Goal: Task Accomplishment & Management: Manage account settings

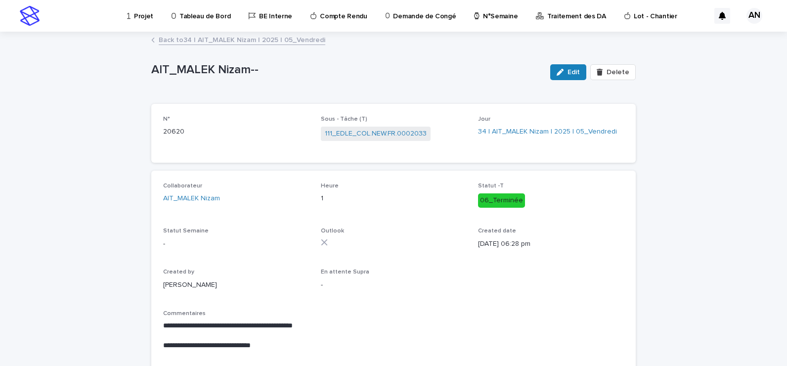
click at [245, 42] on link "Back to 34 | AIT_MALEK Nizam | 2025 | 05_Vendredi" at bounding box center [242, 39] width 167 height 11
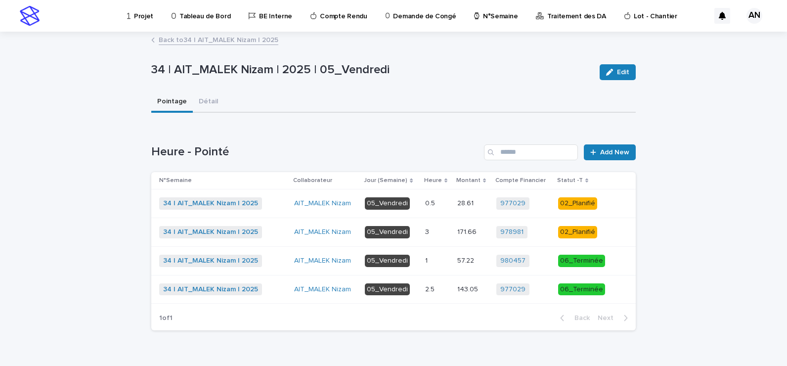
click at [268, 230] on div "34 | AIT_MALEK Nizam | 2025 + 0" at bounding box center [222, 232] width 127 height 12
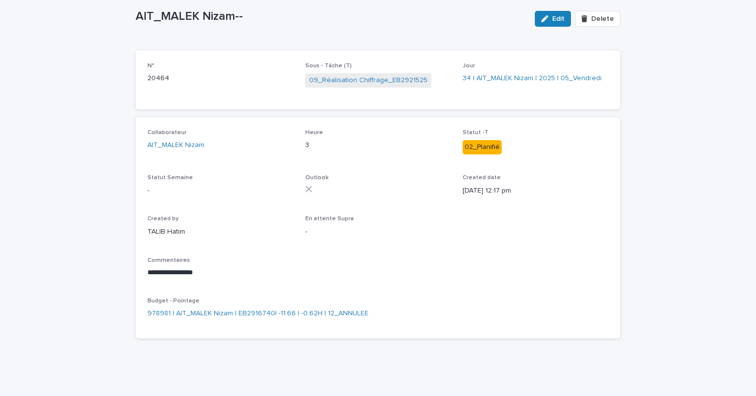
scroll to position [8, 0]
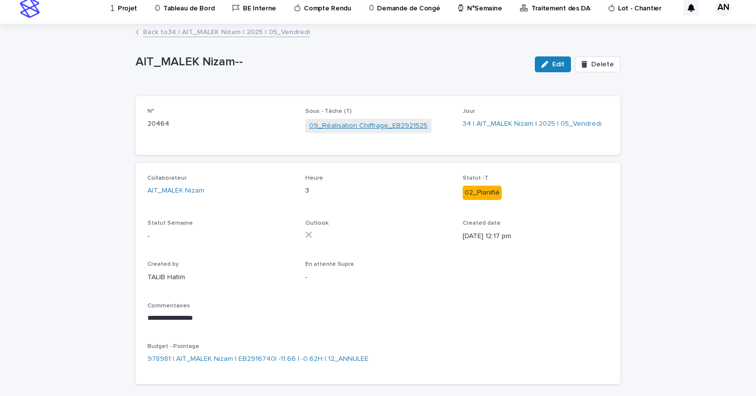
click at [368, 127] on link "09_Réalisation Chiffrage_EB2921525" at bounding box center [368, 126] width 118 height 10
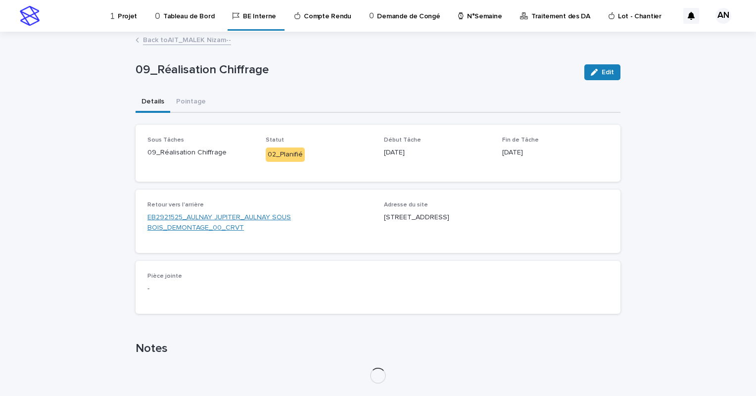
click at [244, 221] on link "EB2921525_AULNAY JUPITER_AULNAY SOUS BOIS_DEMONTAGE_00_CRVT" at bounding box center [259, 222] width 225 height 21
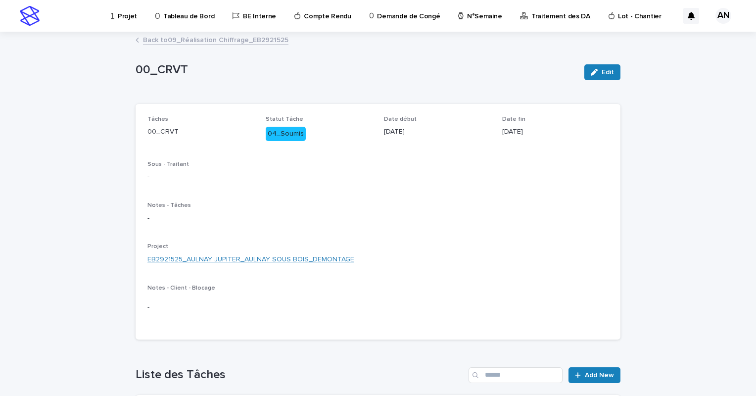
click at [330, 259] on link "EB2921525_AULNAY JUPITER_AULNAY SOUS BOIS_DEMONTAGE" at bounding box center [250, 259] width 207 height 10
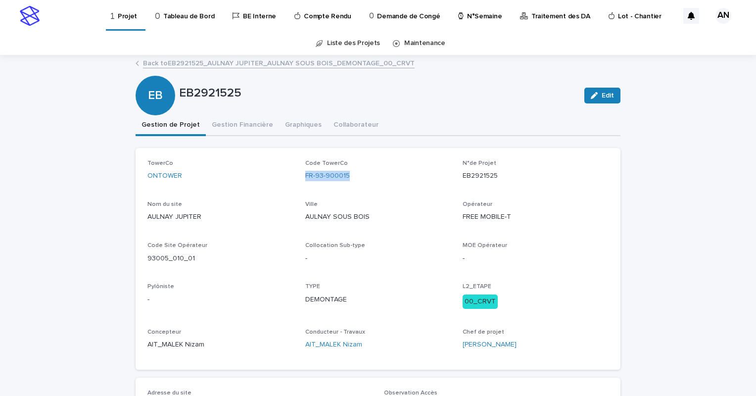
drag, startPoint x: 361, startPoint y: 174, endPoint x: 299, endPoint y: 184, distance: 62.7
click at [299, 184] on div "TowerCo ONTOWER Code TowerCo FR-93-900015 N°de Projet EB2921525 Nom du site AUL…" at bounding box center [377, 259] width 461 height 198
copy link "FR-93-900015"
click at [313, 61] on link "Back to EB2921525_AULNAY JUPITER_AULNAY SOUS BOIS_DEMONTAGE_00_CRVT" at bounding box center [279, 62] width 272 height 11
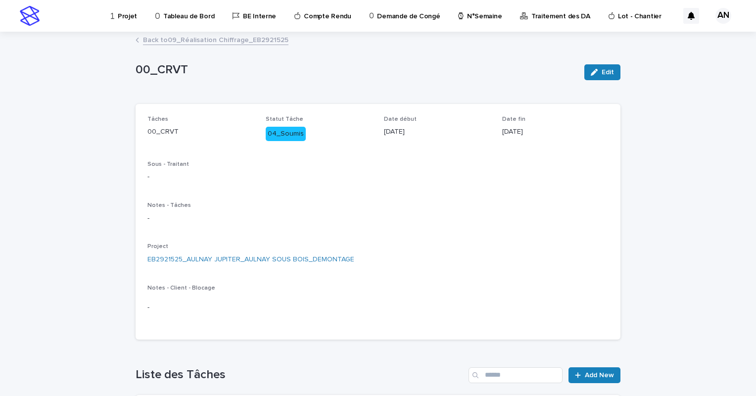
click at [231, 40] on link "Back to 09_Réalisation Chiffrage_EB2921525" at bounding box center [215, 39] width 145 height 11
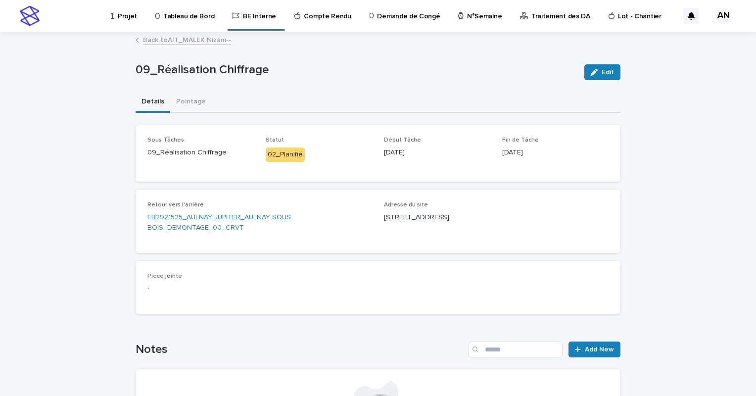
click at [177, 39] on link "Back to AIT_MALEK Nizam--" at bounding box center [187, 39] width 88 height 11
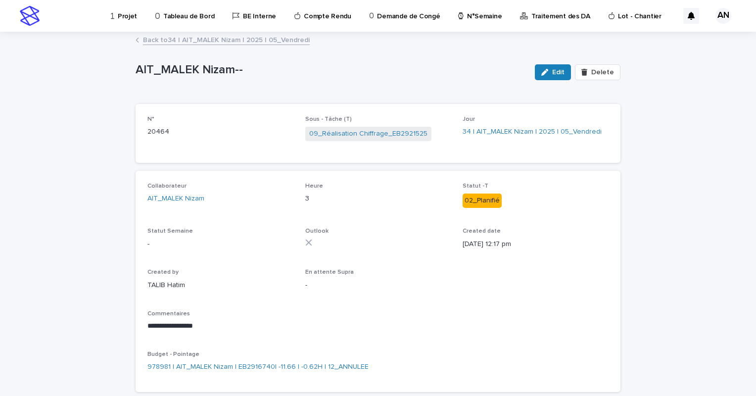
scroll to position [53, 0]
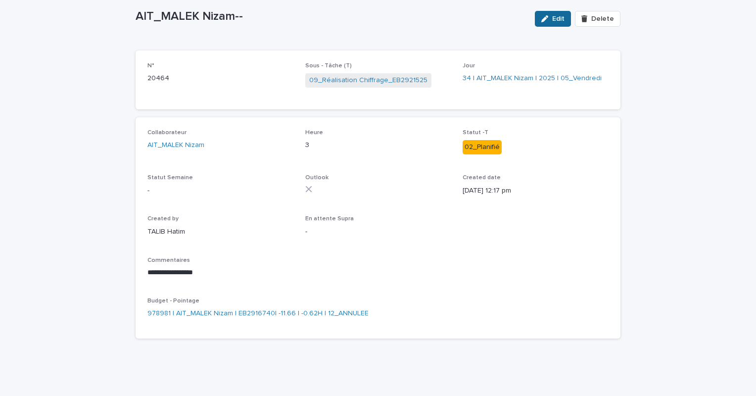
click at [553, 15] on span "Edit" at bounding box center [558, 18] width 12 height 7
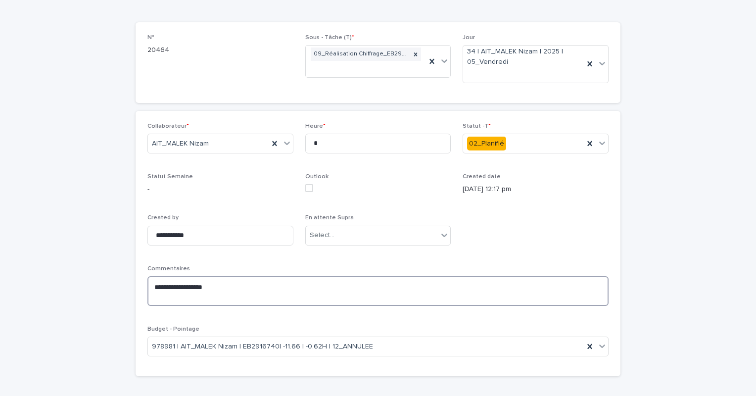
click at [218, 290] on textarea "**********" at bounding box center [377, 291] width 461 height 30
paste textarea "**********"
click at [148, 293] on textarea "**********" at bounding box center [377, 291] width 461 height 30
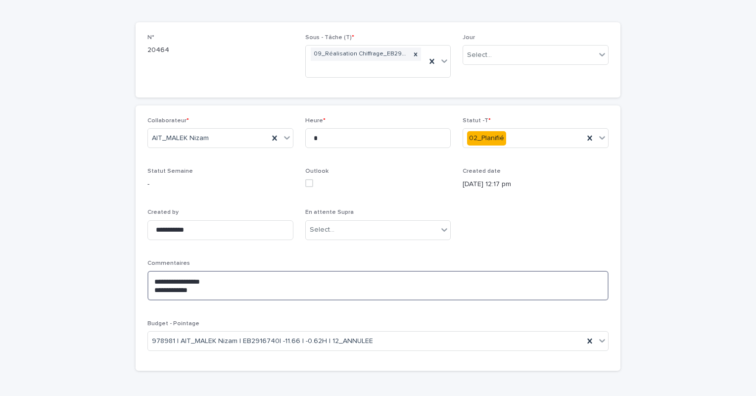
scroll to position [79, 0]
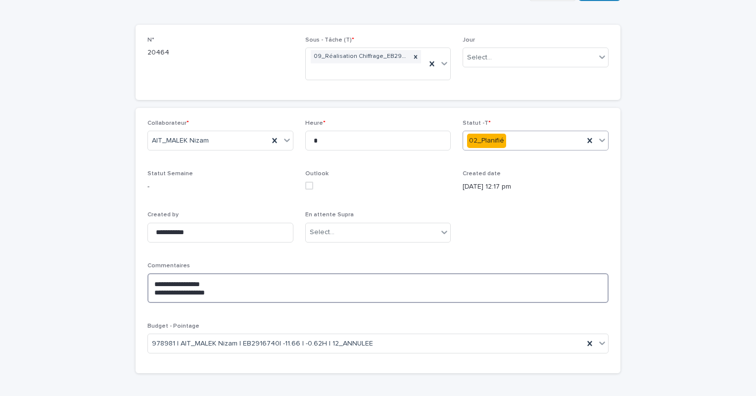
type textarea "**********"
click at [597, 140] on icon at bounding box center [602, 140] width 10 height 10
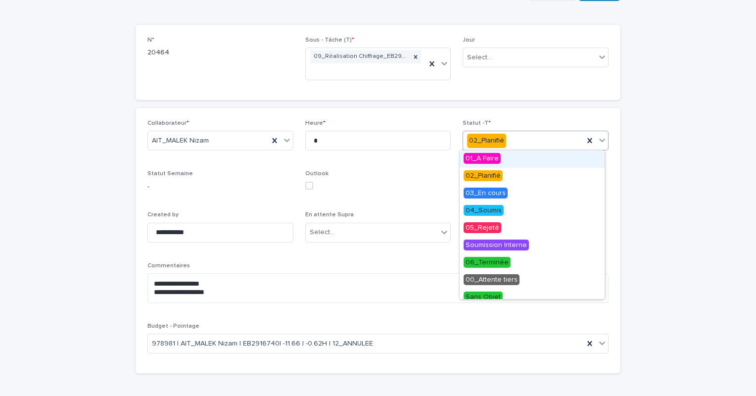
click at [670, 129] on div "**********" at bounding box center [378, 192] width 756 height 477
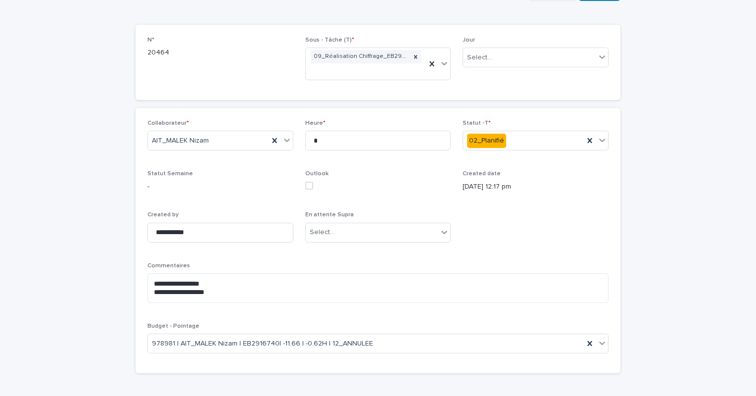
scroll to position [0, 0]
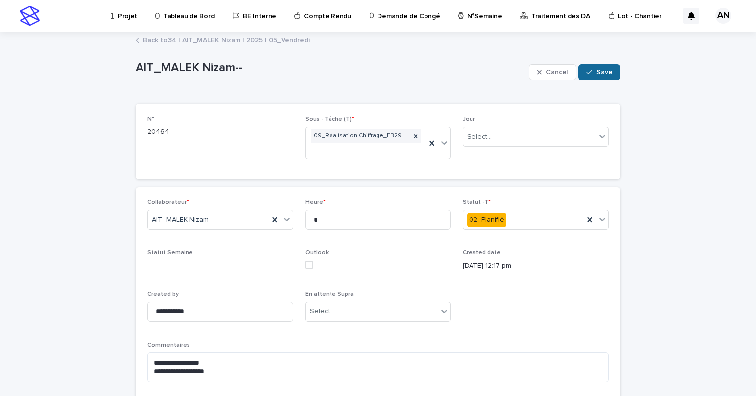
click at [597, 71] on span "Save" at bounding box center [604, 72] width 16 height 7
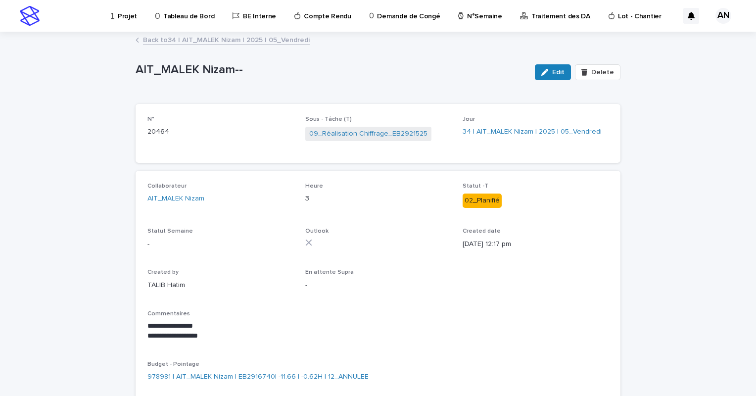
click at [505, 317] on div "**********" at bounding box center [377, 329] width 461 height 39
click at [344, 132] on link "09_Réalisation Chiffrage_EB2921525" at bounding box center [368, 134] width 118 height 10
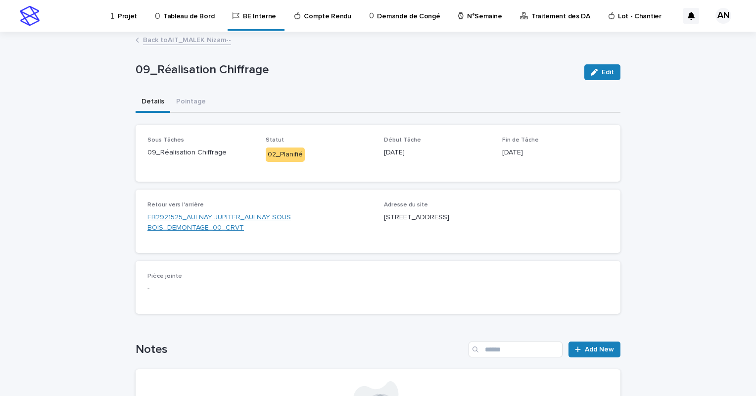
click at [245, 219] on link "EB2921525_AULNAY JUPITER_AULNAY SOUS BOIS_DEMONTAGE_00_CRVT" at bounding box center [259, 222] width 225 height 21
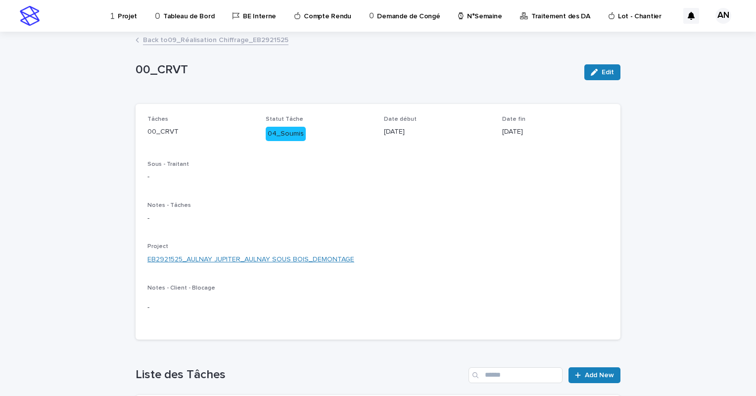
click at [247, 257] on link "EB2921525_AULNAY JUPITER_AULNAY SOUS BOIS_DEMONTAGE" at bounding box center [250, 259] width 207 height 10
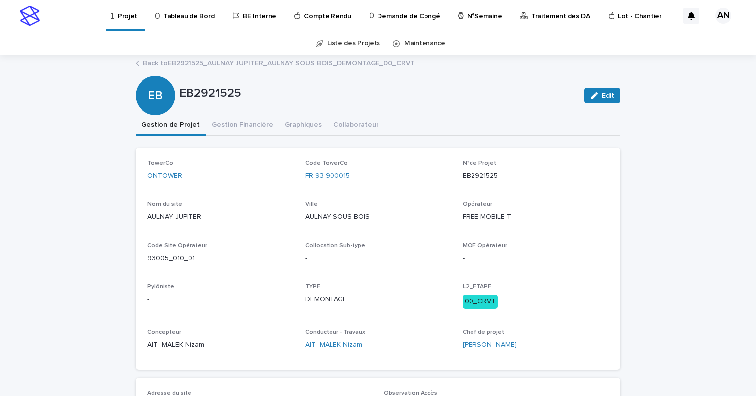
scroll to position [148, 0]
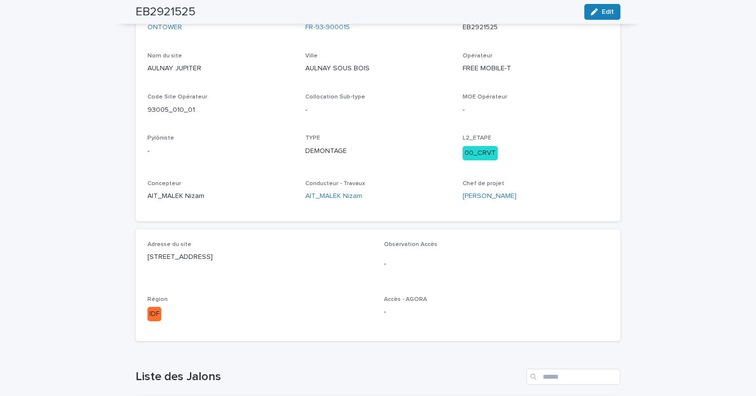
drag, startPoint x: 289, startPoint y: 255, endPoint x: 142, endPoint y: 272, distance: 147.3
click at [142, 272] on div "Adresse du site [STREET_ADDRESS] Observation Accès - Région IDF Accès - AGORA -" at bounding box center [378, 285] width 485 height 112
copy p "[STREET_ADDRESS]"
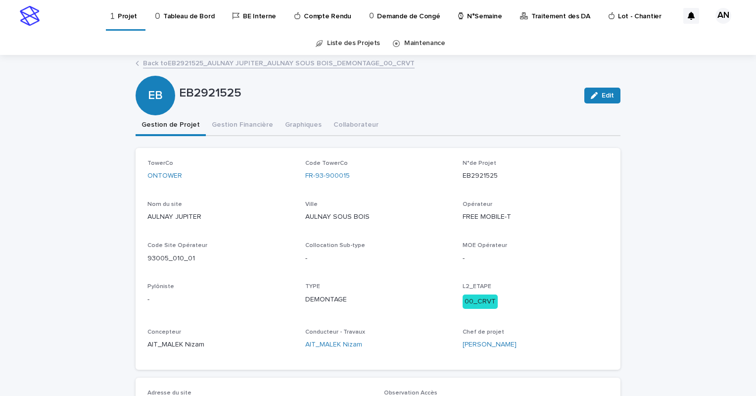
click at [296, 64] on link "Back to EB2921525_AULNAY JUPITER_AULNAY SOUS BOIS_DEMONTAGE_00_CRVT" at bounding box center [279, 62] width 272 height 11
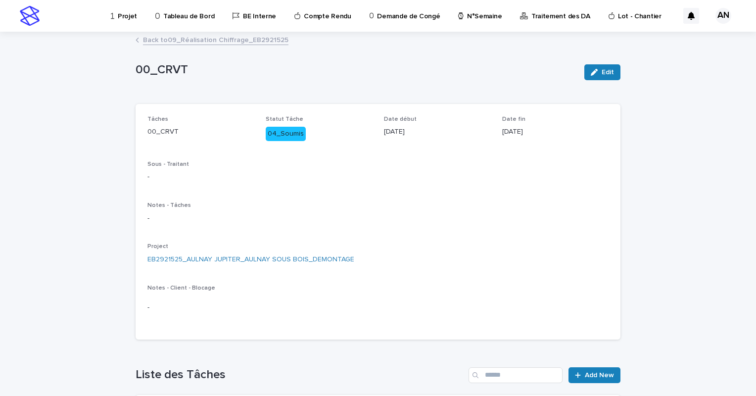
click at [203, 42] on link "Back to 09_Réalisation Chiffrage_EB2921525" at bounding box center [215, 39] width 145 height 11
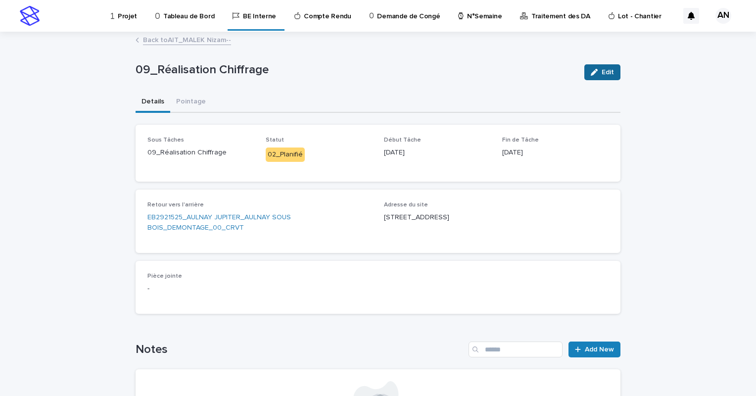
click at [601, 71] on span "Edit" at bounding box center [607, 72] width 12 height 7
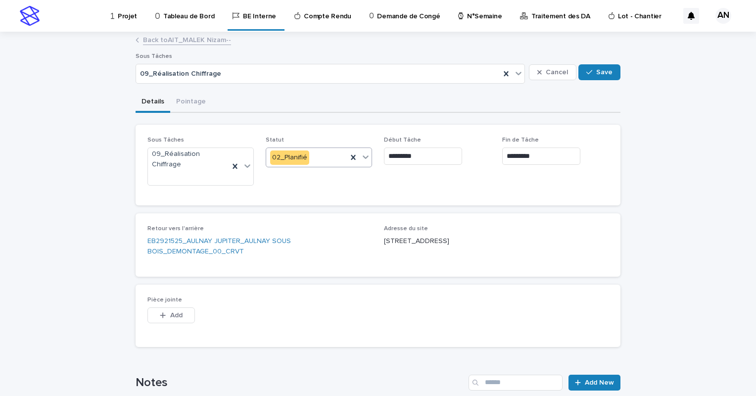
click at [365, 157] on icon at bounding box center [366, 157] width 10 height 10
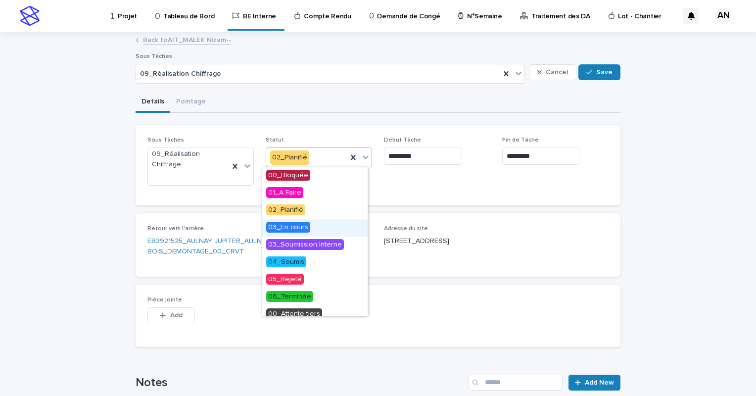
click at [300, 229] on span "03_En cours" at bounding box center [288, 227] width 44 height 11
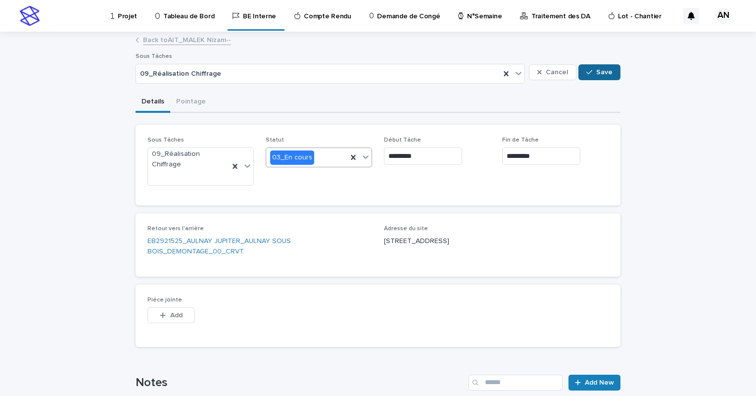
click at [596, 70] on span "Save" at bounding box center [604, 72] width 16 height 7
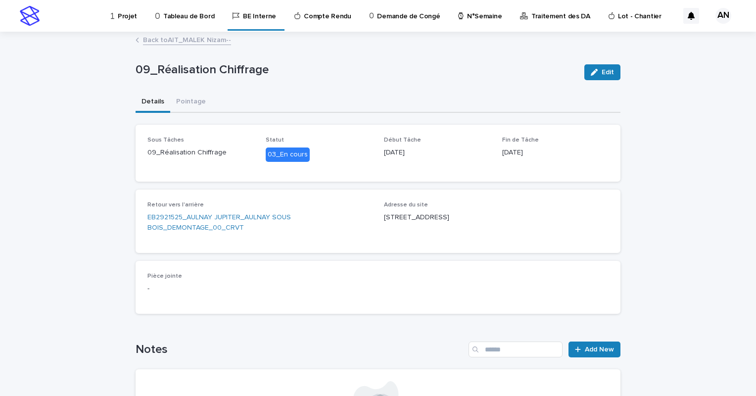
click at [181, 40] on link "Back to AIT_MALEK Nizam--" at bounding box center [187, 39] width 88 height 11
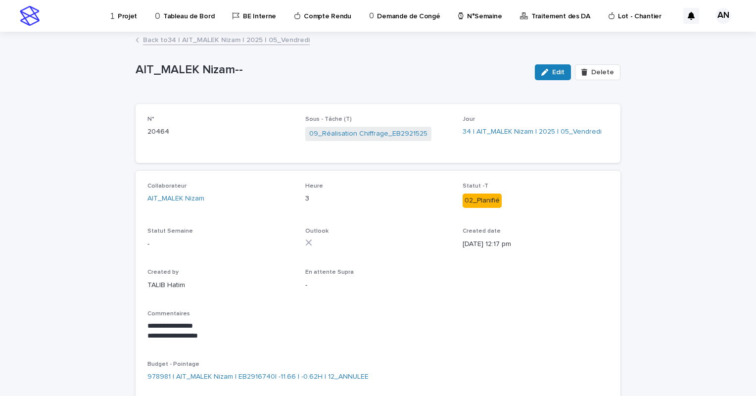
click at [191, 43] on link "Back to 34 | AIT_MALEK Nizam | 2025 | 05_Vendredi" at bounding box center [226, 39] width 167 height 11
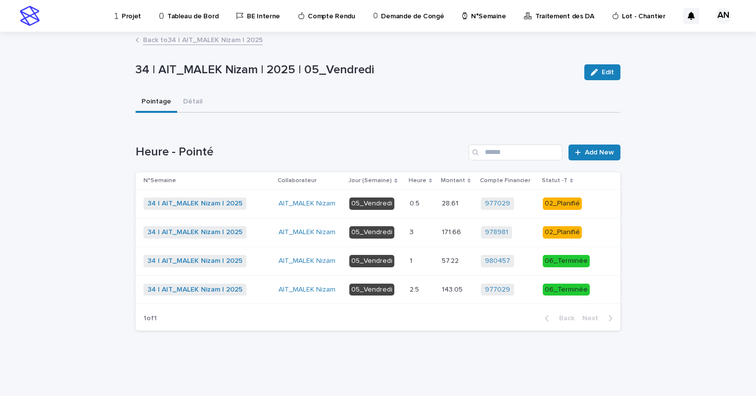
click at [432, 287] on p at bounding box center [422, 289] width 24 height 8
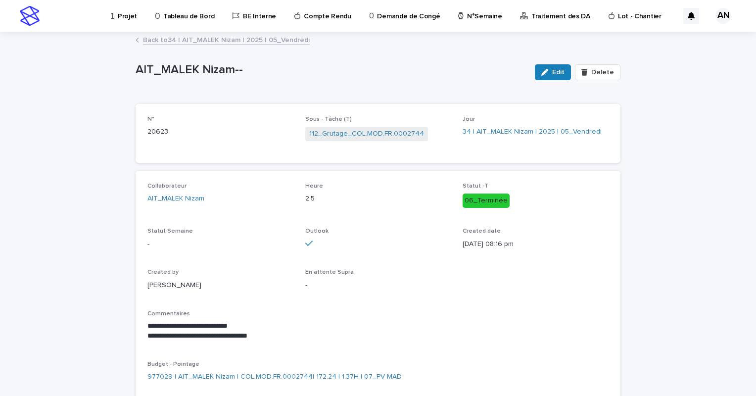
click at [247, 42] on link "Back to 34 | AIT_MALEK Nizam | 2025 | 05_Vendredi" at bounding box center [226, 39] width 167 height 11
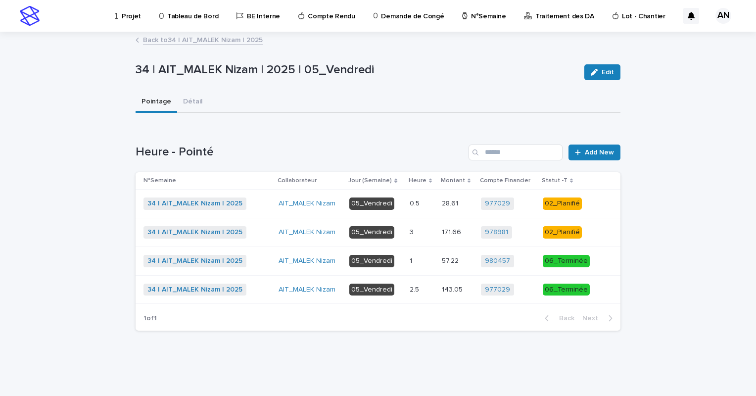
click at [429, 265] on div "1 1" at bounding box center [422, 261] width 24 height 16
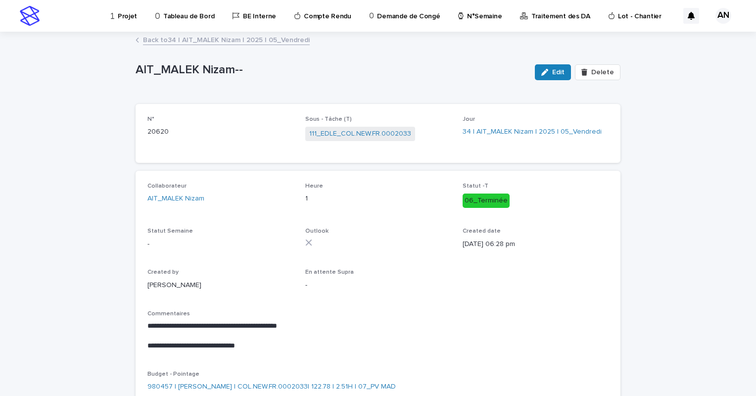
click at [277, 41] on link "Back to 34 | AIT_MALEK Nizam | 2025 | 05_Vendredi" at bounding box center [226, 39] width 167 height 11
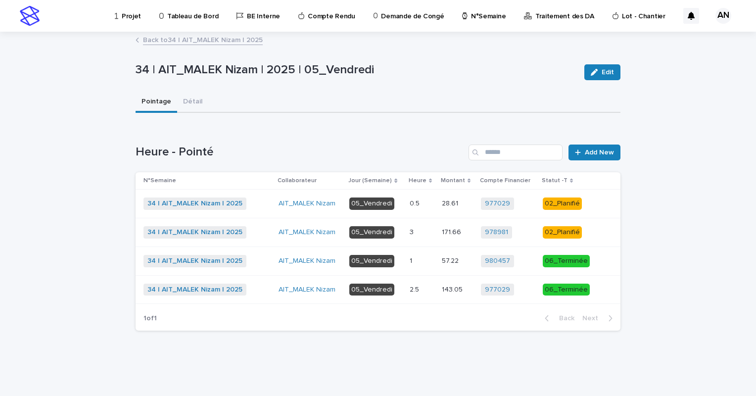
click at [429, 233] on p at bounding box center [422, 232] width 24 height 8
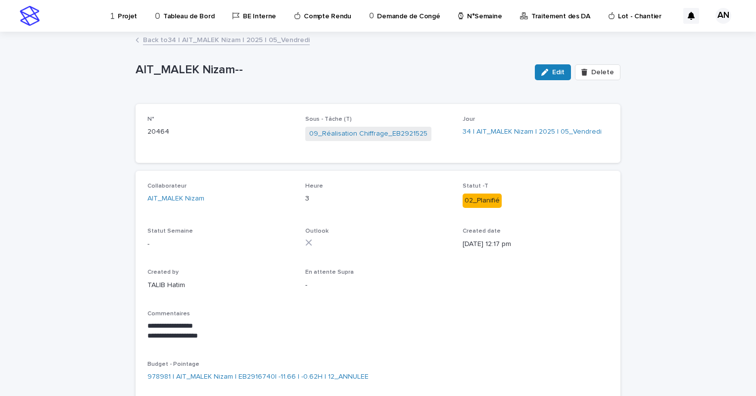
click at [462, 279] on div "**********" at bounding box center [377, 285] width 461 height 207
click at [559, 73] on span "Edit" at bounding box center [558, 72] width 12 height 7
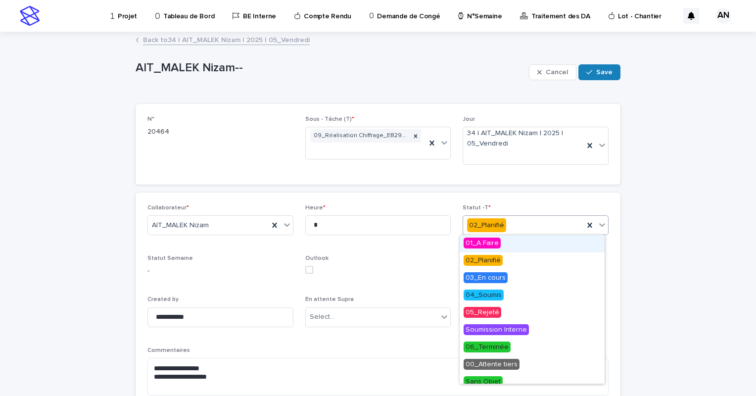
click at [597, 227] on icon at bounding box center [602, 225] width 10 height 10
click at [501, 277] on span "03_En cours" at bounding box center [485, 277] width 44 height 11
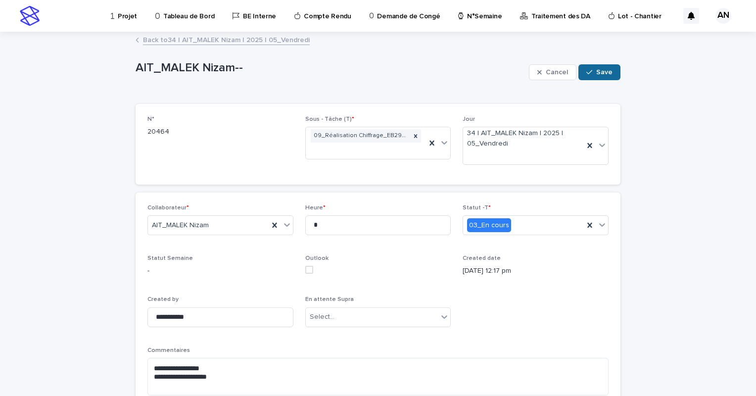
click at [601, 78] on button "Save" at bounding box center [599, 72] width 42 height 16
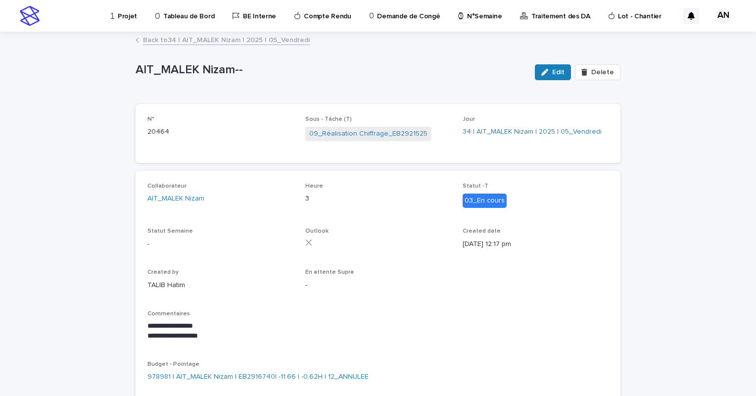
click at [290, 44] on link "Back to 34 | AIT_MALEK Nizam | 2025 | 05_Vendredi" at bounding box center [226, 39] width 167 height 11
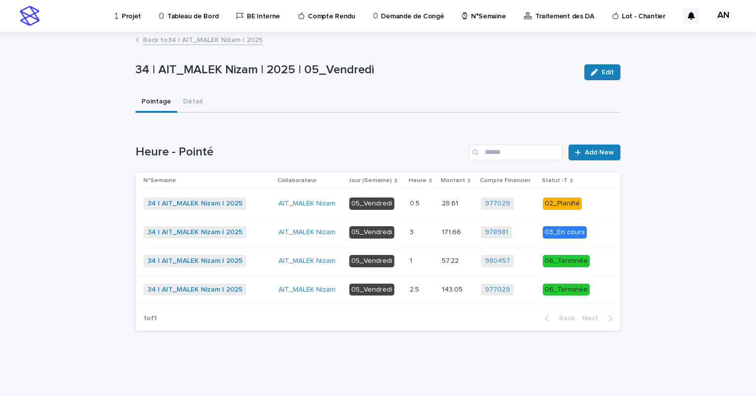
drag, startPoint x: 440, startPoint y: 191, endPoint x: 311, endPoint y: 151, distance: 135.3
click at [311, 151] on h1 "Heure - Pointé" at bounding box center [300, 152] width 329 height 14
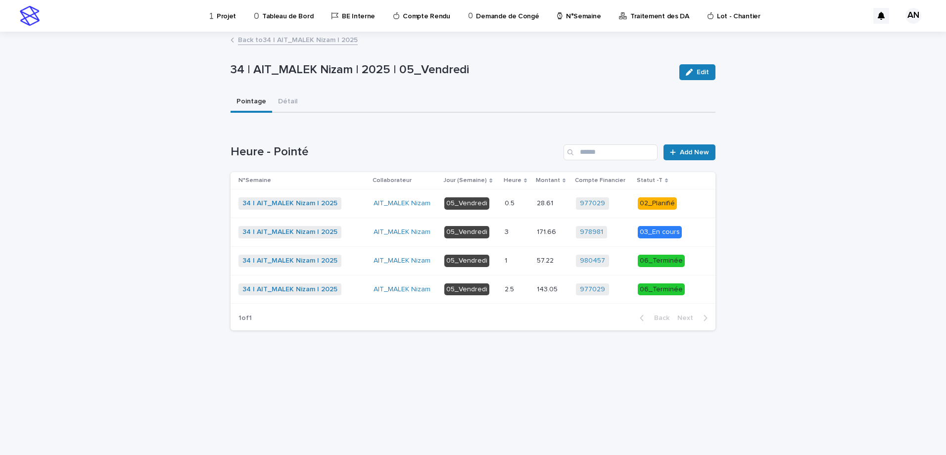
click at [529, 233] on p at bounding box center [516, 232] width 24 height 8
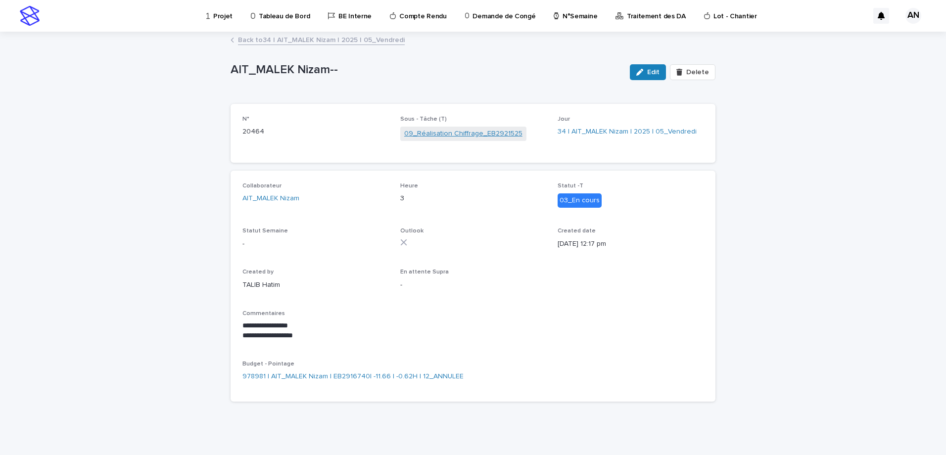
click at [441, 134] on link "09_Réalisation Chiffrage_EB2921525" at bounding box center [463, 134] width 118 height 10
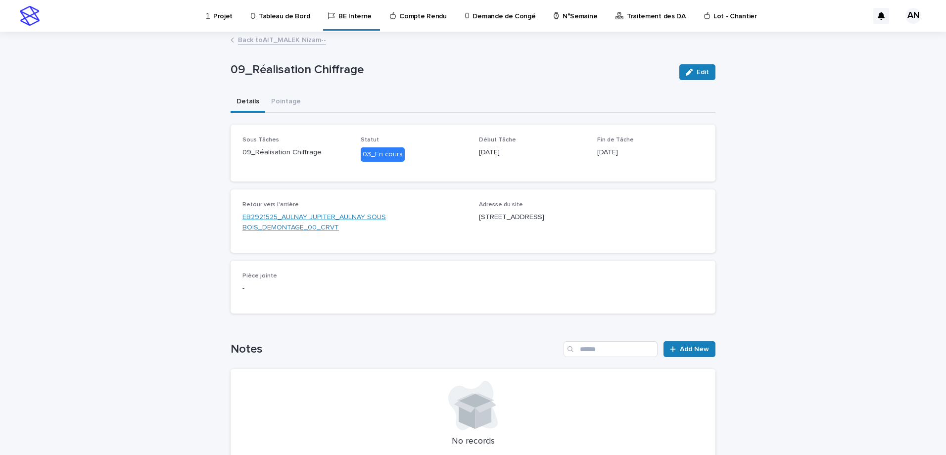
click at [319, 216] on link "EB2921525_AULNAY JUPITER_AULNAY SOUS BOIS_DEMONTAGE_00_CRVT" at bounding box center [354, 222] width 225 height 21
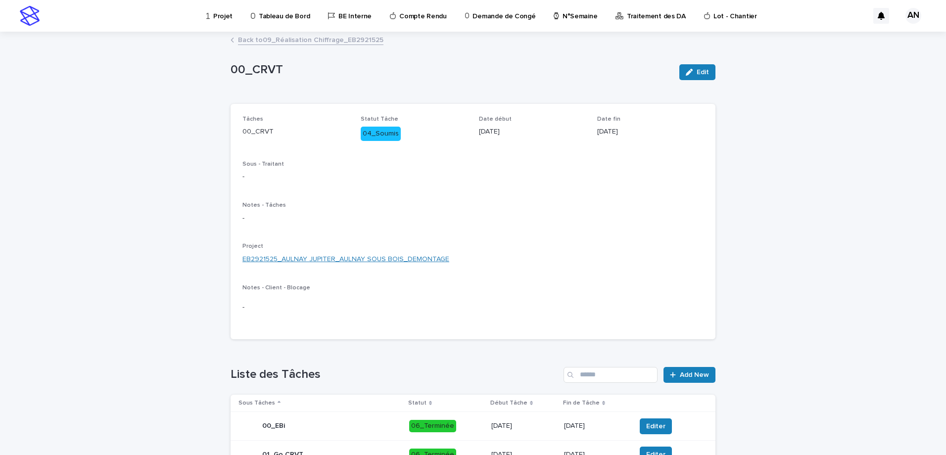
click at [343, 263] on link "EB2921525_AULNAY JUPITER_AULNAY SOUS BOIS_DEMONTAGE" at bounding box center [345, 259] width 207 height 10
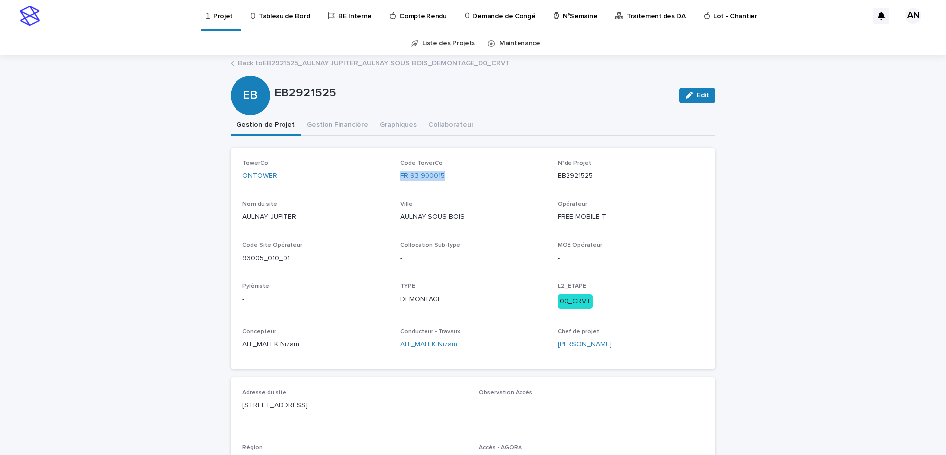
drag, startPoint x: 449, startPoint y: 179, endPoint x: 395, endPoint y: 185, distance: 54.8
click at [395, 185] on div "TowerCo ONTOWER Code TowerCo FR-93-900015 N°de Projet EB2921525 Nom du site AUL…" at bounding box center [472, 259] width 461 height 198
copy link "FR-93-900015"
drag, startPoint x: 577, startPoint y: 179, endPoint x: 549, endPoint y: 188, distance: 29.6
click at [549, 188] on div "TowerCo ONTOWER Code TowerCo FR-93-900015 N°de Projet EB2921525 Nom du site AUL…" at bounding box center [472, 259] width 461 height 198
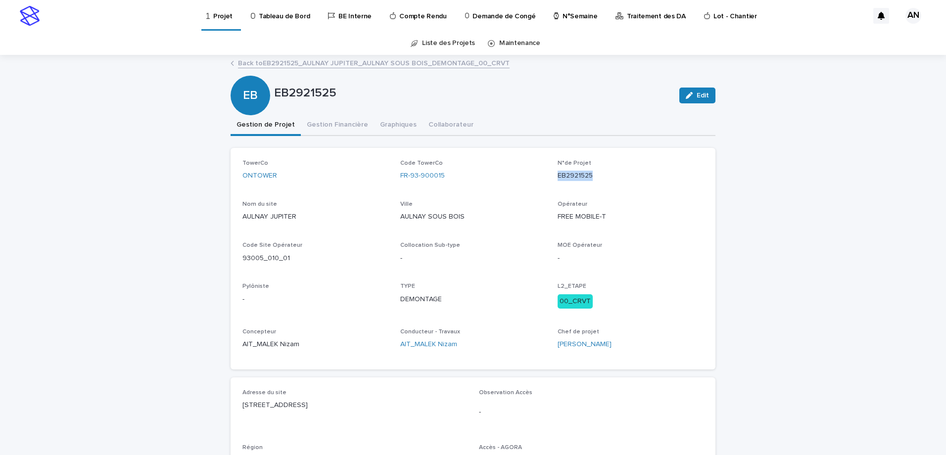
copy p "EB2921525"
drag, startPoint x: 287, startPoint y: 261, endPoint x: 240, endPoint y: 264, distance: 47.1
click at [242, 264] on div "Code Site Opérateur 93005_010_01" at bounding box center [315, 256] width 146 height 29
copy p "93005_010_01"
drag, startPoint x: 437, startPoint y: 179, endPoint x: 390, endPoint y: 185, distance: 47.5
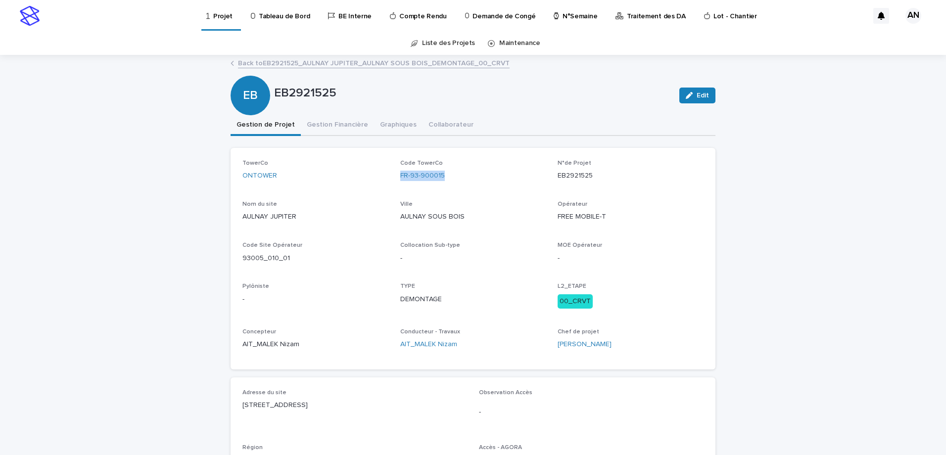
click at [390, 185] on div "TowerCo ONTOWER Code TowerCo FR-93-900015 N°de Projet EB2921525 Nom du site AUL…" at bounding box center [472, 259] width 461 height 198
copy link "FR-93-900015"
drag, startPoint x: 599, startPoint y: 178, endPoint x: 552, endPoint y: 187, distance: 47.5
click at [552, 187] on div "TowerCo ONTOWER Code TowerCo FR-93-900015 N°de Projet EB2921525 Nom du site AUL…" at bounding box center [472, 259] width 461 height 198
copy p "EB2921525"
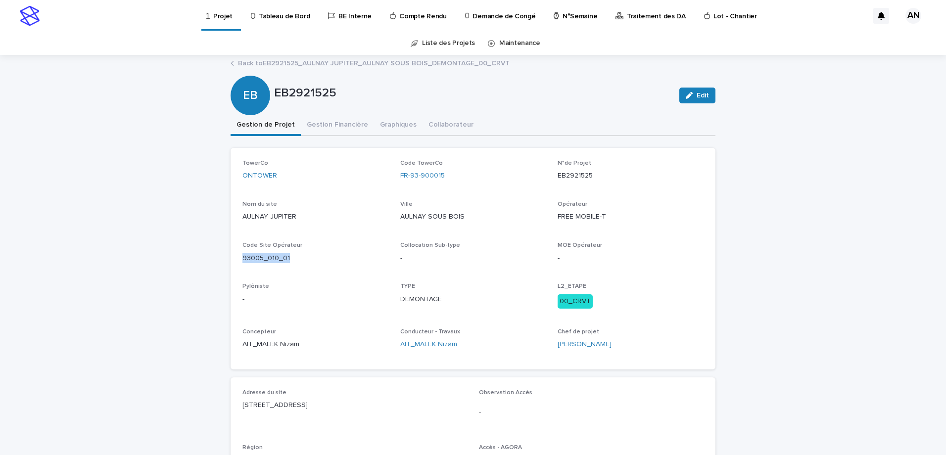
drag, startPoint x: 299, startPoint y: 256, endPoint x: 239, endPoint y: 259, distance: 60.4
click at [242, 259] on p "93005_010_01" at bounding box center [315, 258] width 146 height 10
copy p "93005_010_01"
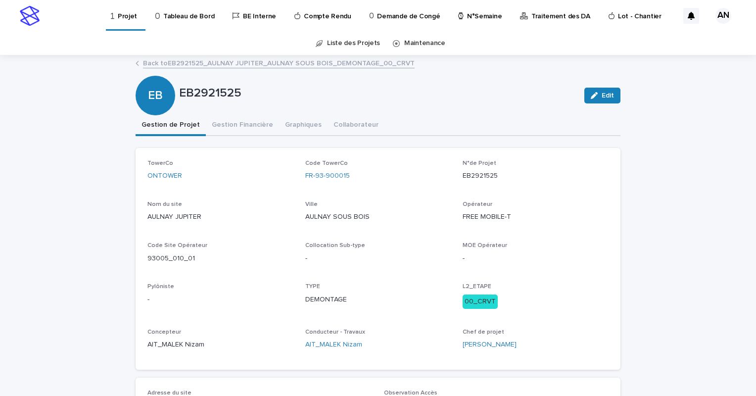
click at [380, 181] on div "Code TowerCo FR-93-900015" at bounding box center [378, 174] width 146 height 29
drag, startPoint x: 375, startPoint y: 176, endPoint x: 298, endPoint y: 186, distance: 77.3
click at [298, 186] on div "TowerCo ONTOWER Code TowerCo FR-93-900015 N°de Projet EB2921525 Nom du site AUL…" at bounding box center [377, 259] width 461 height 198
copy link "FR-93-900015"
drag, startPoint x: 515, startPoint y: 177, endPoint x: 450, endPoint y: 179, distance: 65.8
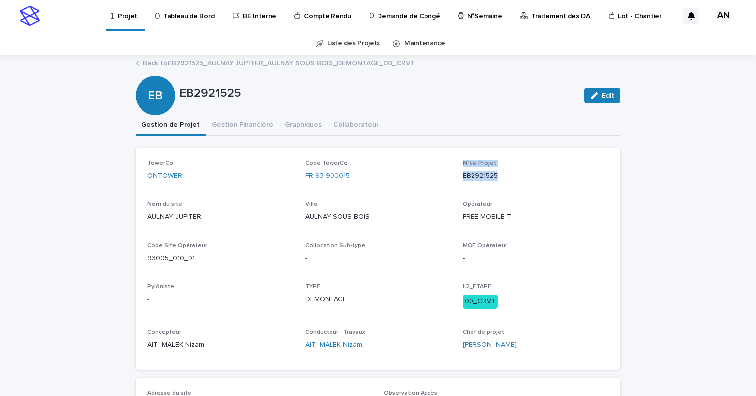
click at [450, 179] on div "TowerCo ONTOWER Code TowerCo FR-93-900015 N°de Projet EB2921525 Nom du site AUL…" at bounding box center [377, 259] width 461 height 198
drag, startPoint x: 450, startPoint y: 179, endPoint x: 469, endPoint y: 188, distance: 21.7
click at [469, 188] on div "N°de Projet EB2921525" at bounding box center [535, 174] width 146 height 29
click at [506, 187] on div "N°de Projet EB2921525" at bounding box center [535, 174] width 146 height 29
click at [504, 189] on div "TowerCo ONTOWER Code TowerCo FR-93-900015 N°de Projet EB2921525 Nom du site AUL…" at bounding box center [377, 259] width 461 height 198
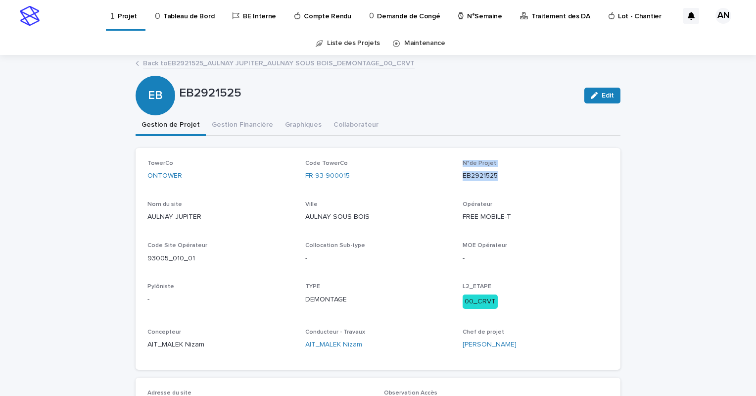
click at [501, 194] on div "TowerCo ONTOWER Code TowerCo FR-93-900015 N°de Projet EB2921525 Nom du site AUL…" at bounding box center [377, 259] width 461 height 198
click at [497, 194] on div "TowerCo ONTOWER Code TowerCo FR-93-900015 N°de Projet EB2921525 Nom du site AUL…" at bounding box center [377, 259] width 461 height 198
drag, startPoint x: 504, startPoint y: 175, endPoint x: 457, endPoint y: 184, distance: 48.0
click at [457, 184] on div "TowerCo ONTOWER Code TowerCo FR-93-900015 N°de Projet EB2921525 Nom du site AUL…" at bounding box center [377, 259] width 461 height 198
copy p "EB2921525"
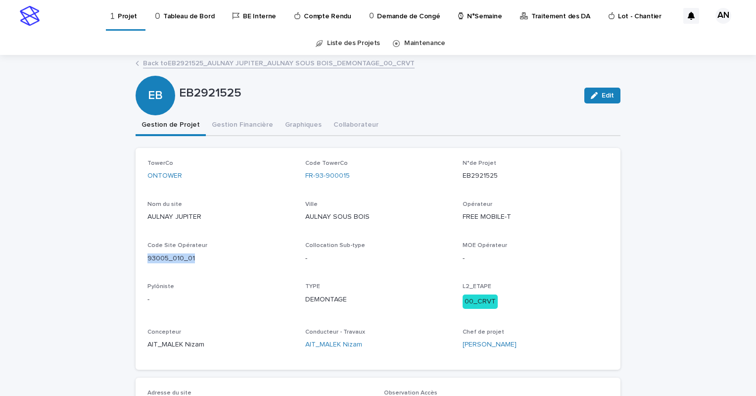
drag, startPoint x: 204, startPoint y: 260, endPoint x: 138, endPoint y: 262, distance: 65.8
click at [138, 262] on div "TowerCo ONTOWER Code TowerCo FR-93-900015 N°de Projet EB2921525 Nom du site AUL…" at bounding box center [378, 259] width 485 height 222
click at [356, 176] on div "FR-93-900015" at bounding box center [378, 176] width 146 height 10
drag, startPoint x: 361, startPoint y: 174, endPoint x: 304, endPoint y: 189, distance: 59.4
click at [304, 189] on div "TowerCo ONTOWER Code TowerCo FR-93-900015 N°de Projet EB2921525 Nom du site AUL…" at bounding box center [377, 259] width 461 height 198
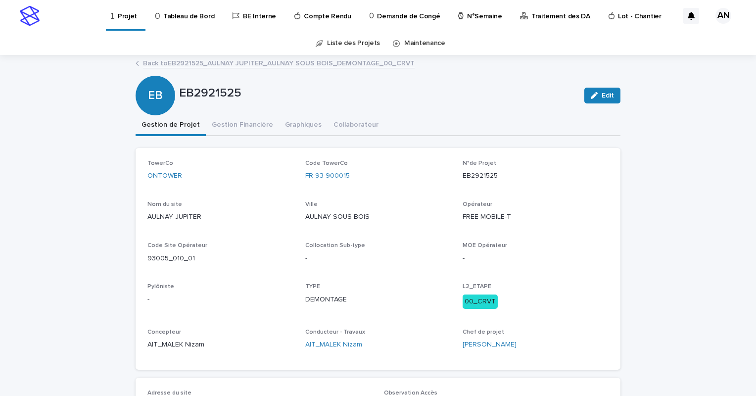
drag, startPoint x: 304, startPoint y: 189, endPoint x: 298, endPoint y: 188, distance: 5.5
click at [297, 188] on div "TowerCo ONTOWER Code TowerCo FR-93-900015 N°de Projet EB2921525 Nom du site AUL…" at bounding box center [377, 259] width 461 height 198
drag, startPoint x: 360, startPoint y: 180, endPoint x: 299, endPoint y: 188, distance: 61.4
click at [299, 188] on div "TowerCo ONTOWER Code TowerCo FR-93-900015 N°de Projet EB2921525 Nom du site AUL…" at bounding box center [377, 259] width 461 height 198
drag, startPoint x: 510, startPoint y: 186, endPoint x: 457, endPoint y: 192, distance: 52.8
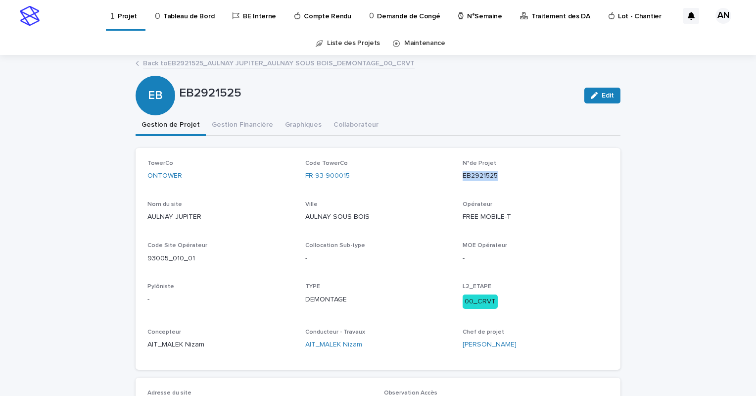
click at [457, 192] on div "TowerCo ONTOWER Code TowerCo FR-93-900015 N°de Projet EB2921525 Nom du site AUL…" at bounding box center [377, 259] width 461 height 198
drag, startPoint x: 187, startPoint y: 257, endPoint x: 144, endPoint y: 265, distance: 43.3
click at [147, 265] on div "Code Site Opérateur 93005_010_01" at bounding box center [220, 256] width 146 height 29
drag, startPoint x: 356, startPoint y: 174, endPoint x: 298, endPoint y: 186, distance: 59.1
click at [298, 186] on div "TowerCo ONTOWER Code TowerCo FR-93-900015 N°de Projet EB2921525 Nom du site AUL…" at bounding box center [377, 259] width 461 height 198
